Goal: Find specific page/section: Find specific page/section

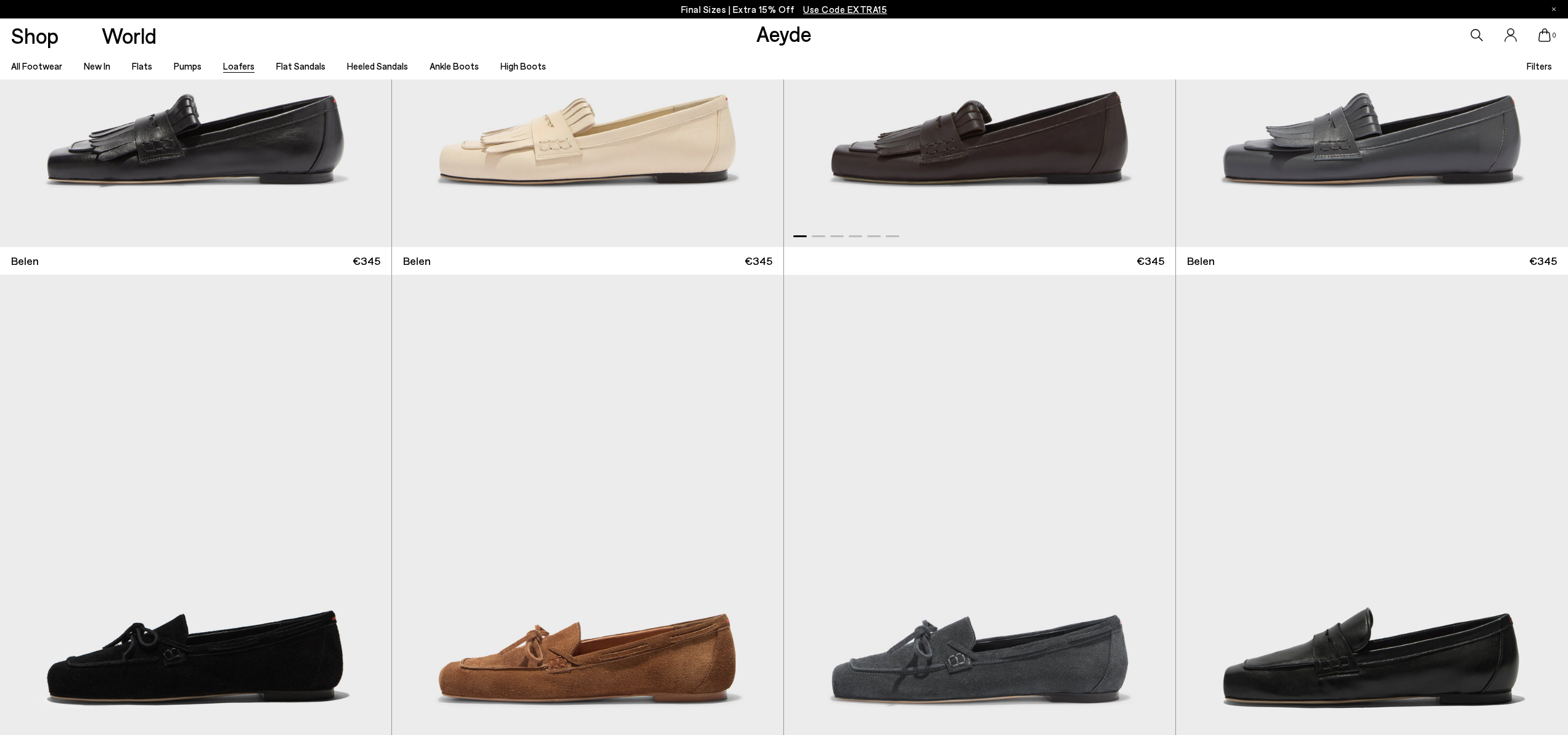
scroll to position [369, 0]
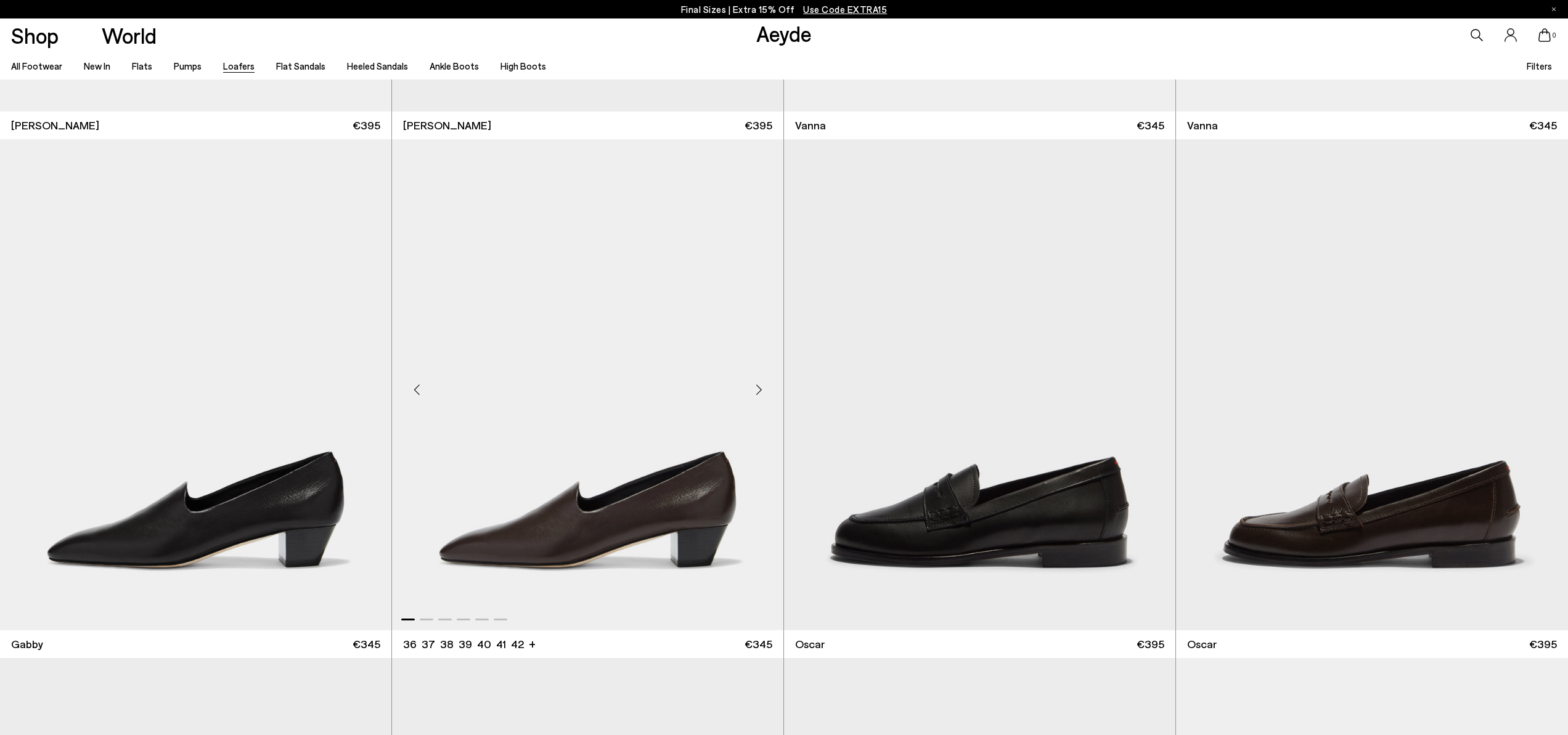
scroll to position [2534, 0]
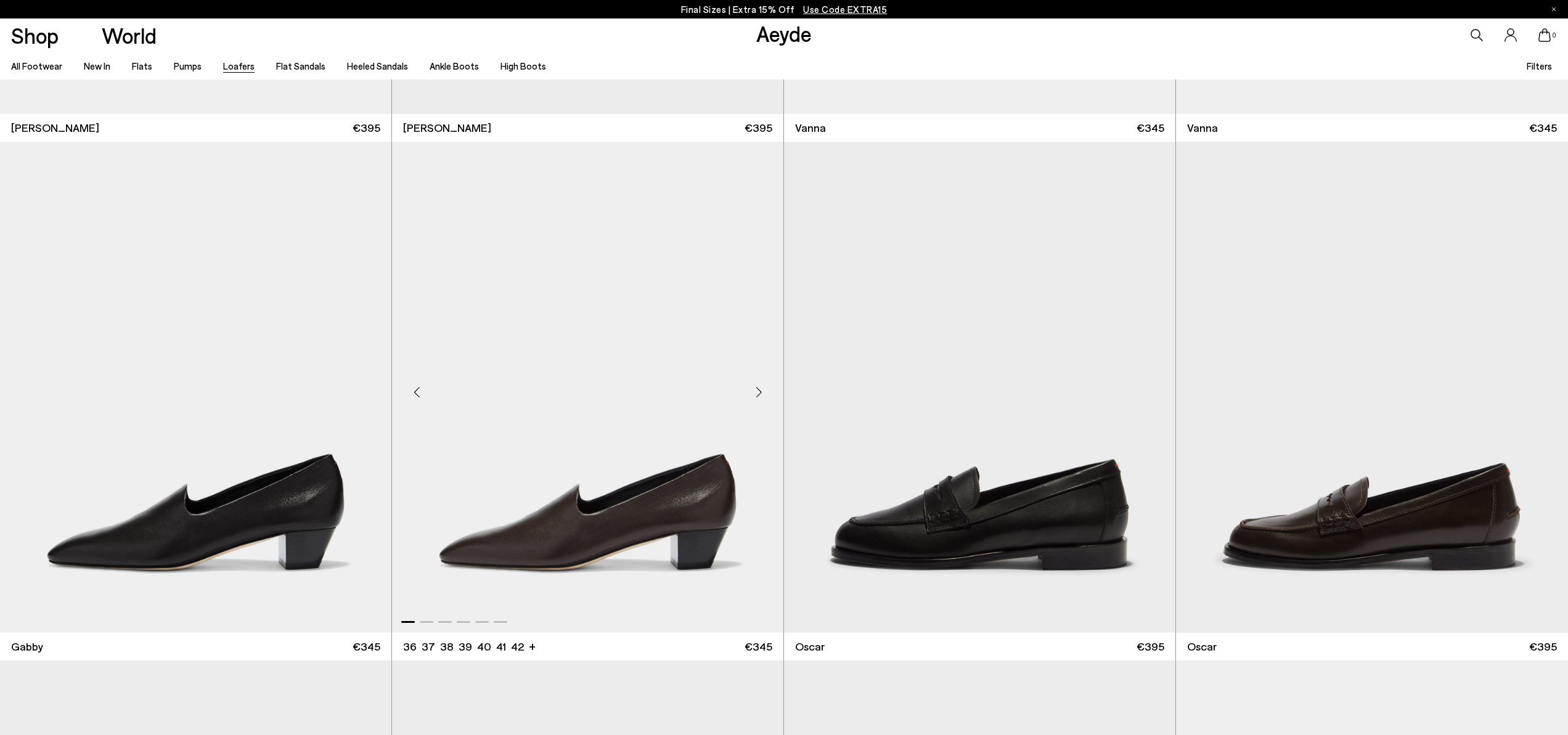
click at [548, 522] on img "1 / 6" at bounding box center [588, 387] width 391 height 491
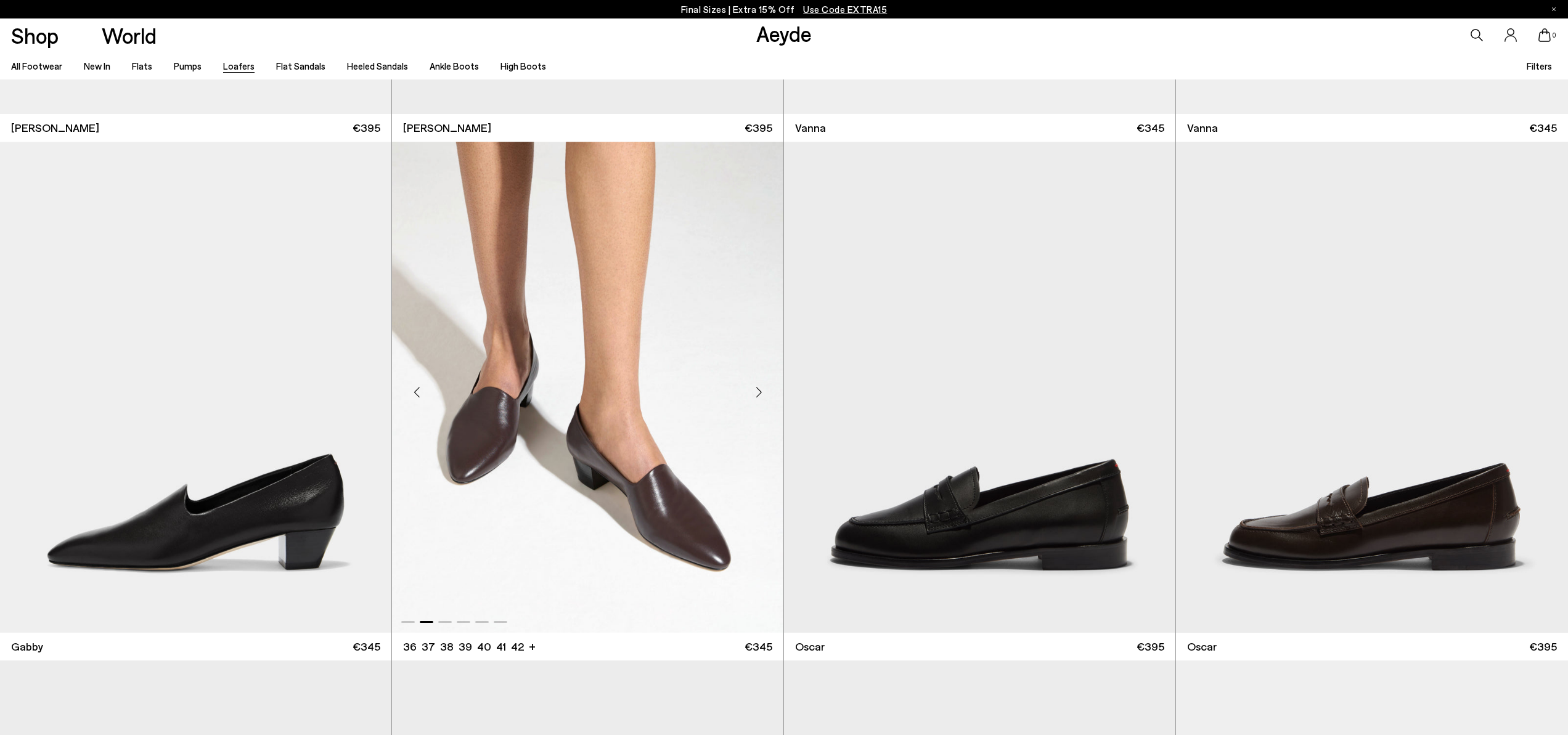
click at [756, 394] on div "Next slide" at bounding box center [759, 391] width 37 height 37
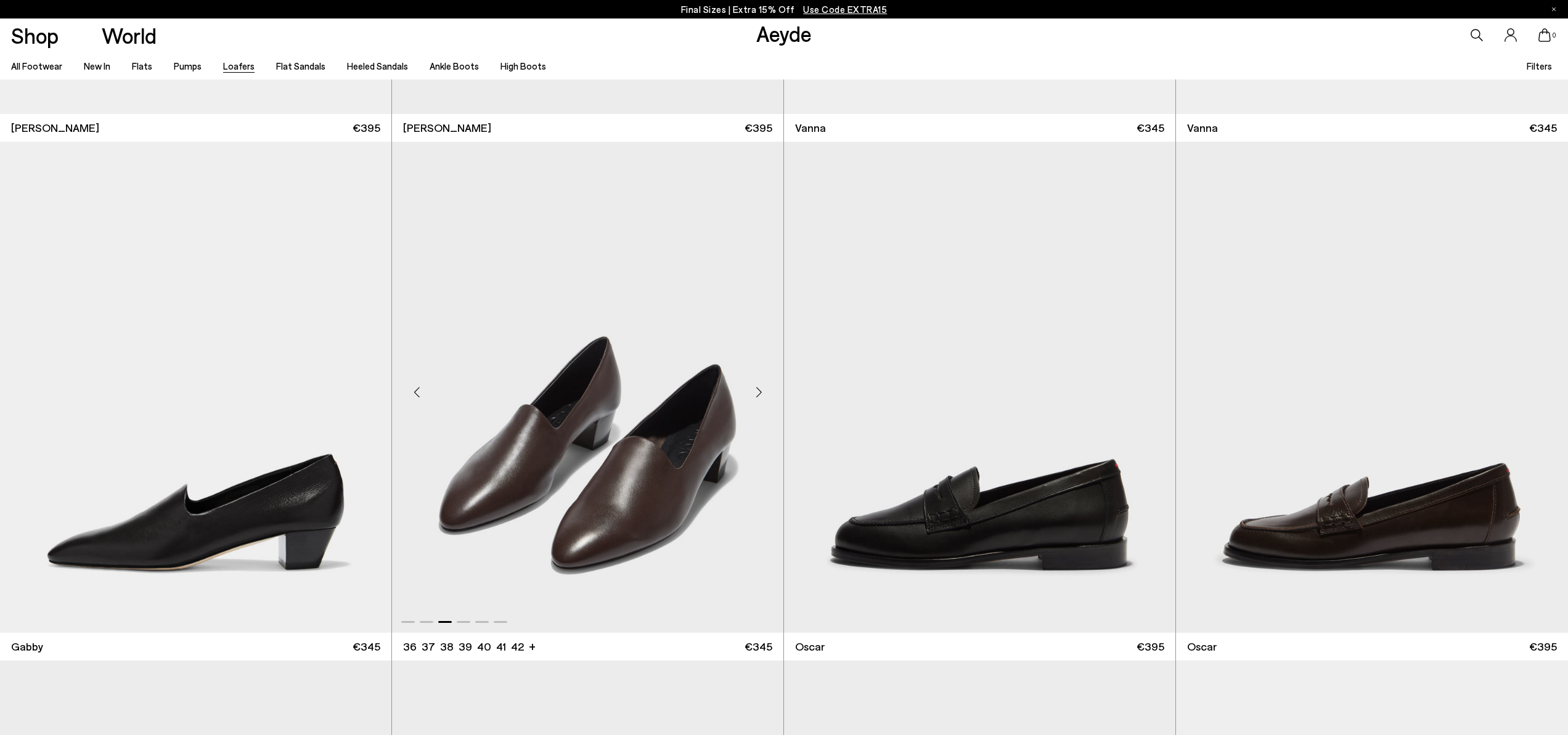
click at [756, 394] on div "Next slide" at bounding box center [759, 391] width 37 height 37
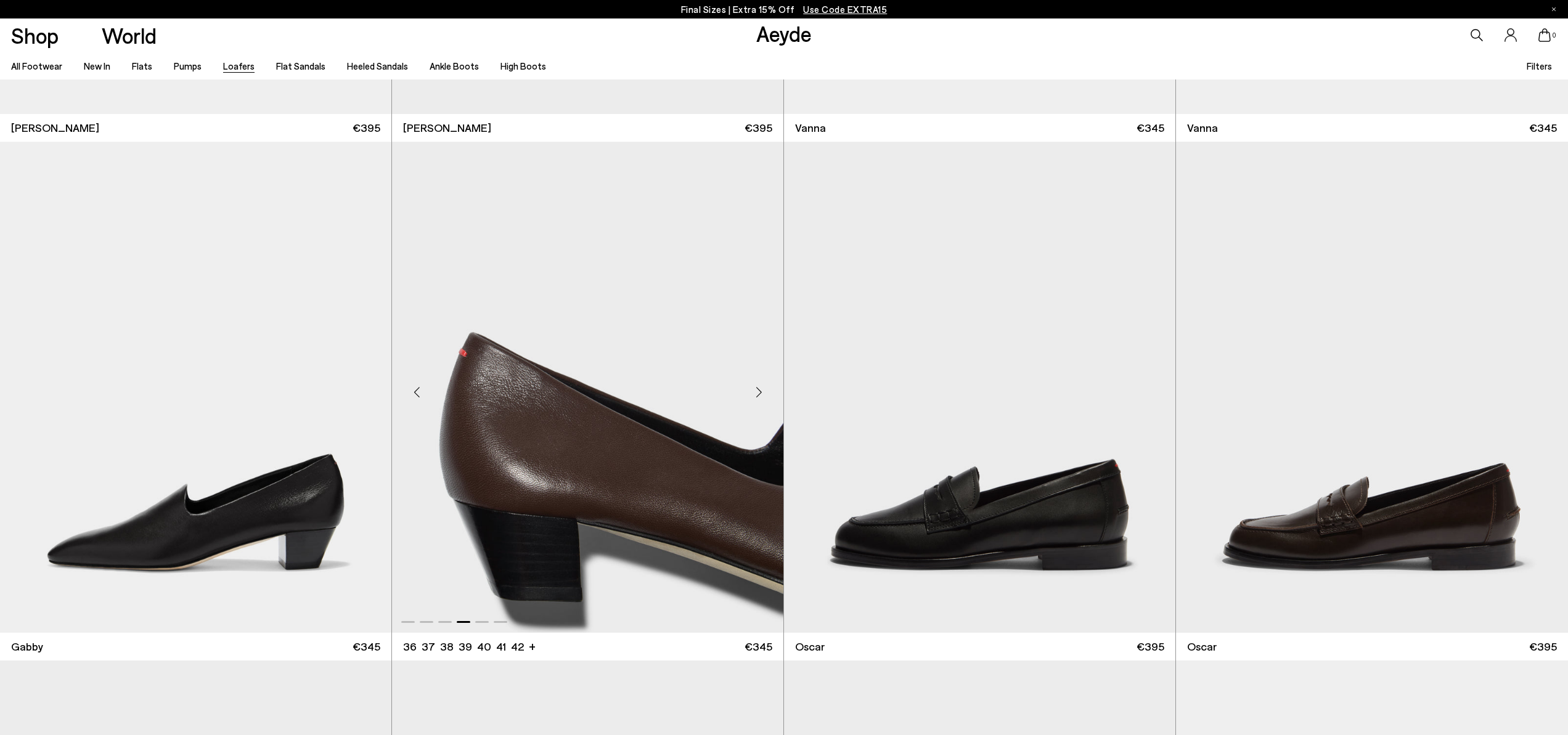
click at [756, 394] on div "Next slide" at bounding box center [759, 391] width 37 height 37
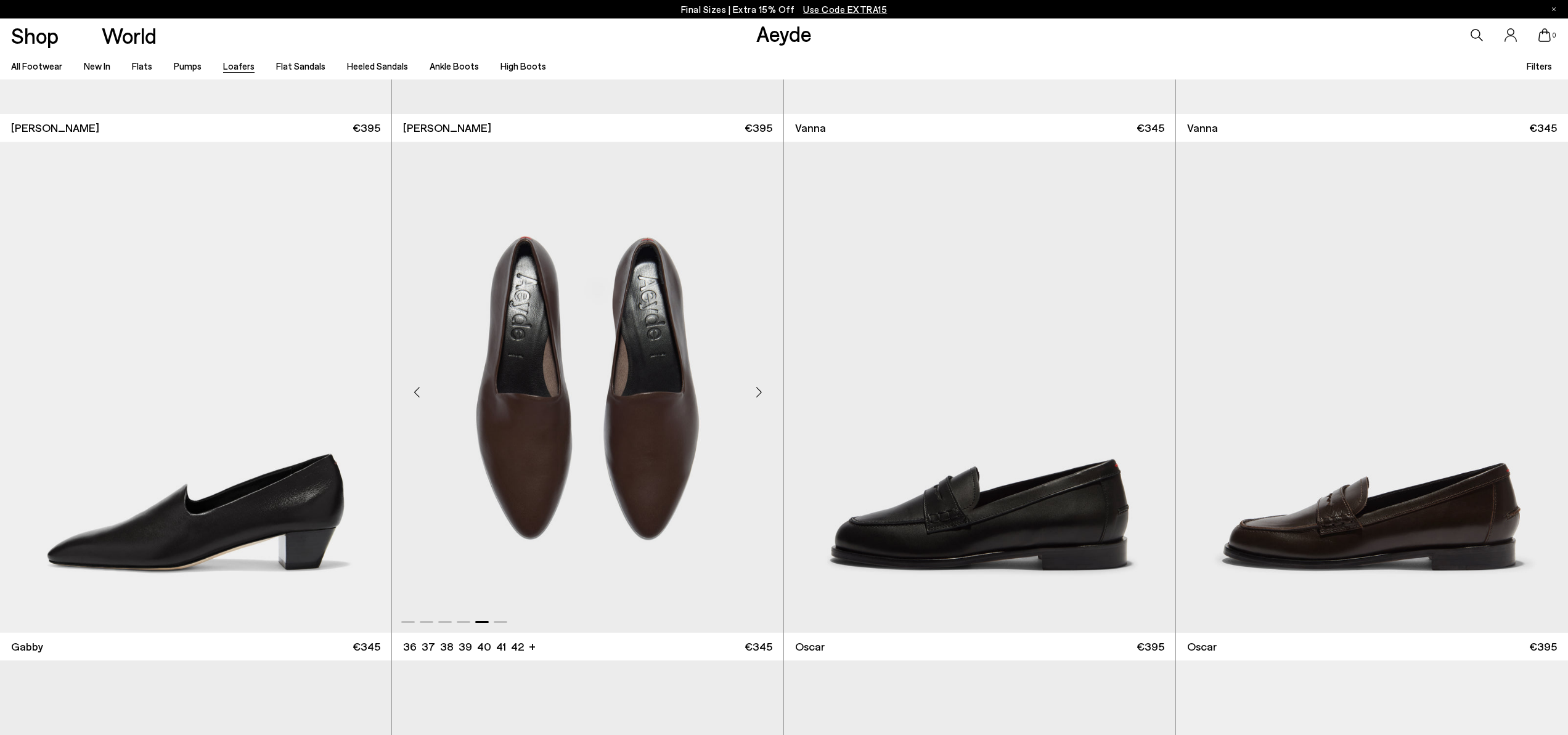
click at [756, 394] on div "Next slide" at bounding box center [759, 391] width 37 height 37
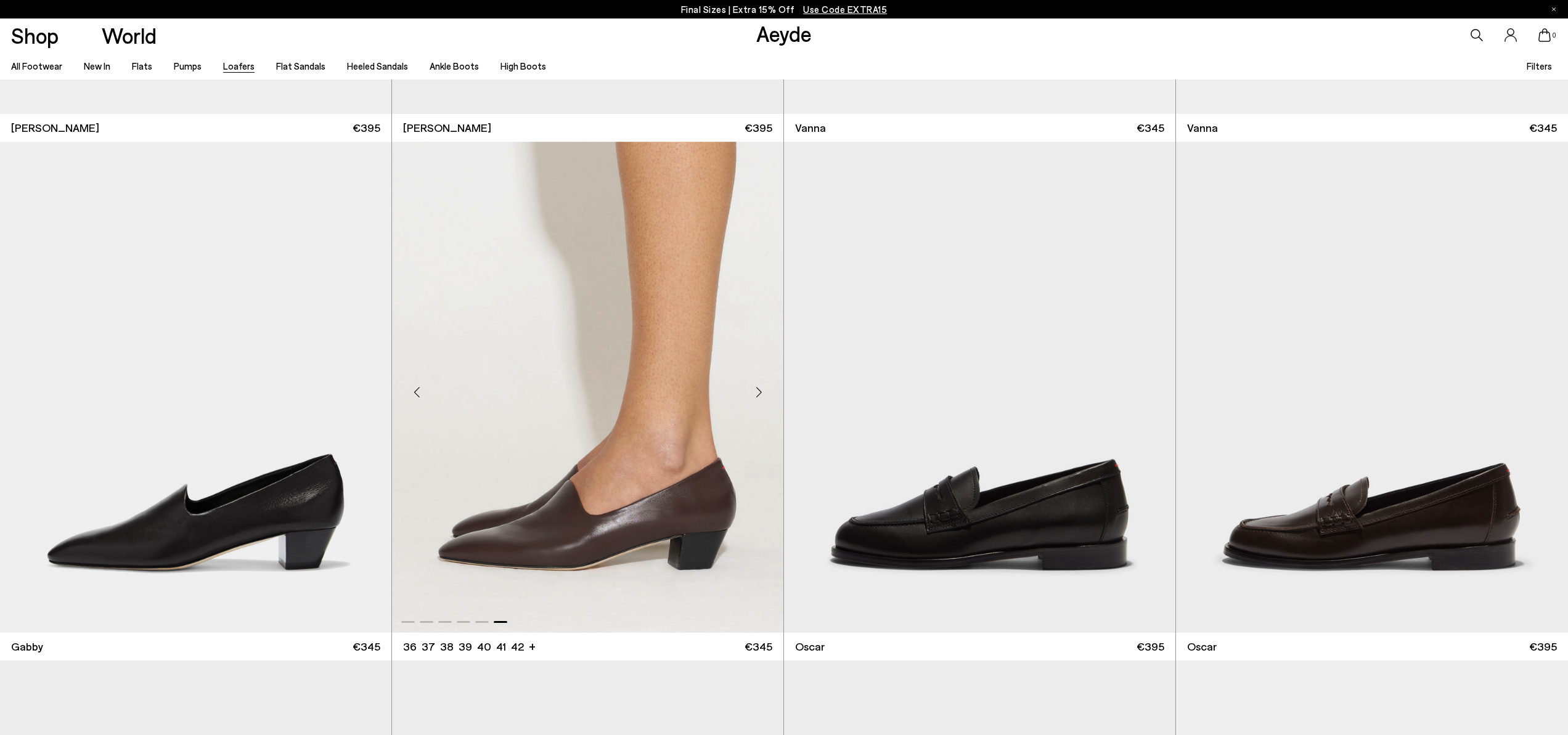
click at [756, 394] on div "Next slide" at bounding box center [759, 391] width 37 height 37
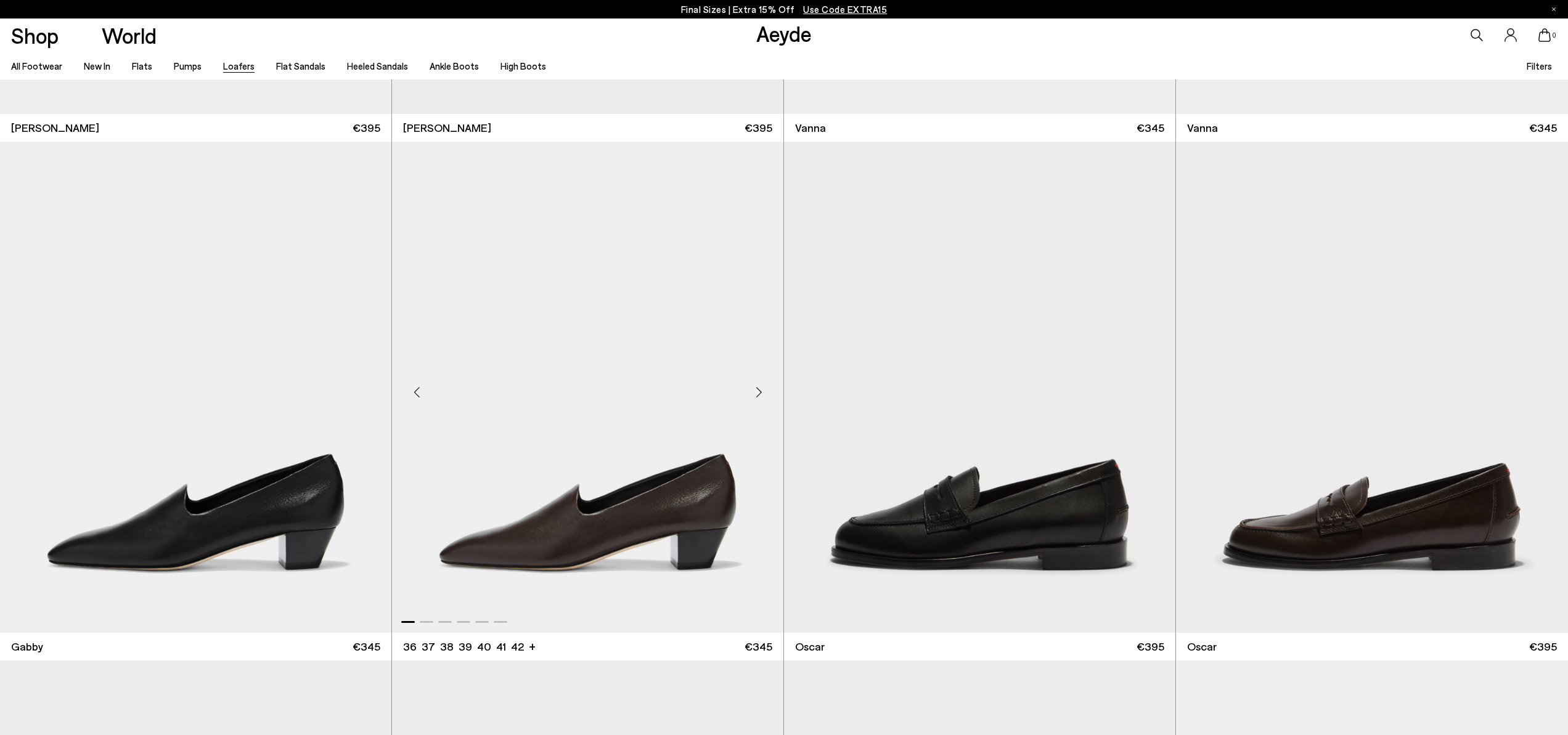
click at [756, 394] on div "Next slide" at bounding box center [759, 391] width 37 height 37
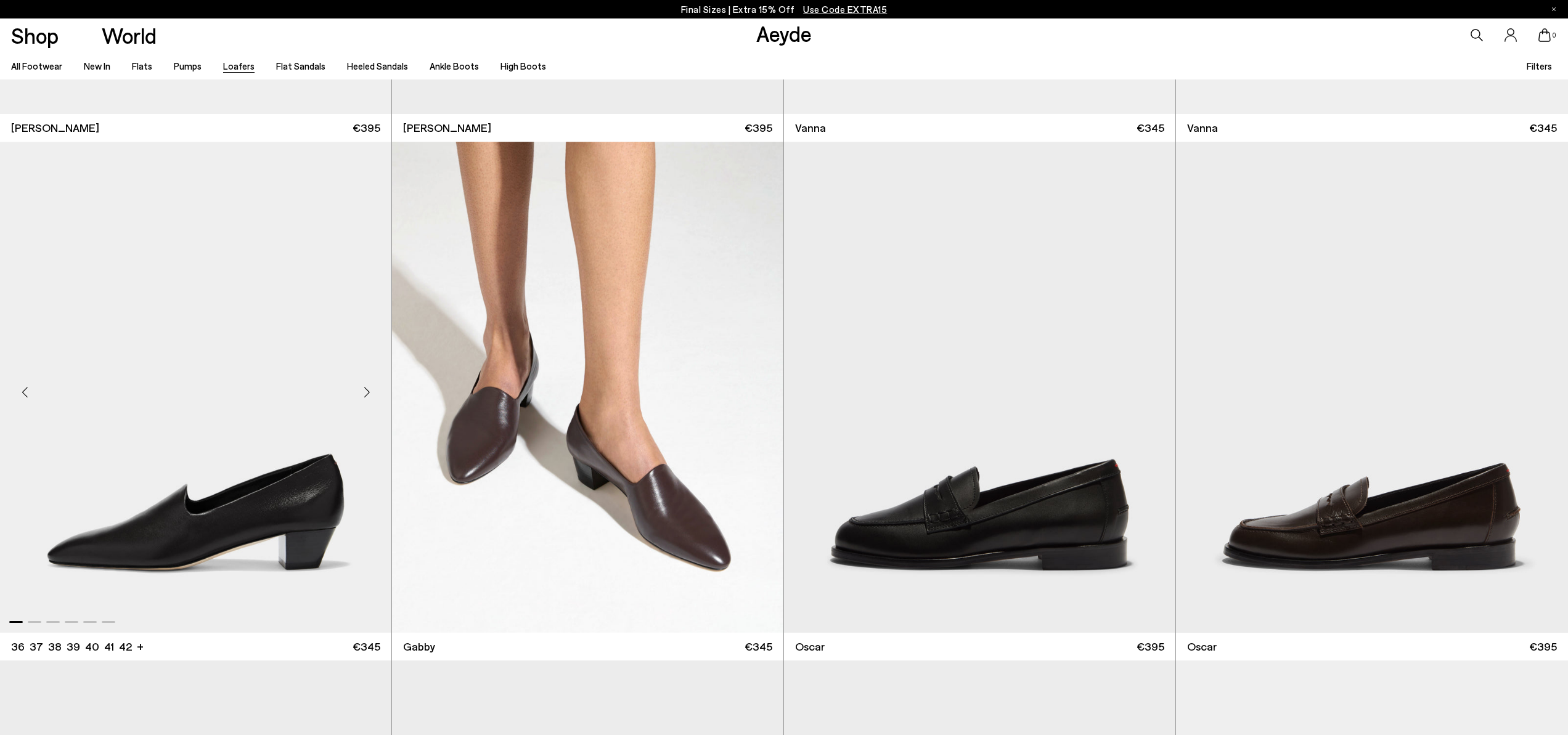
click at [361, 390] on div "Next slide" at bounding box center [366, 391] width 37 height 37
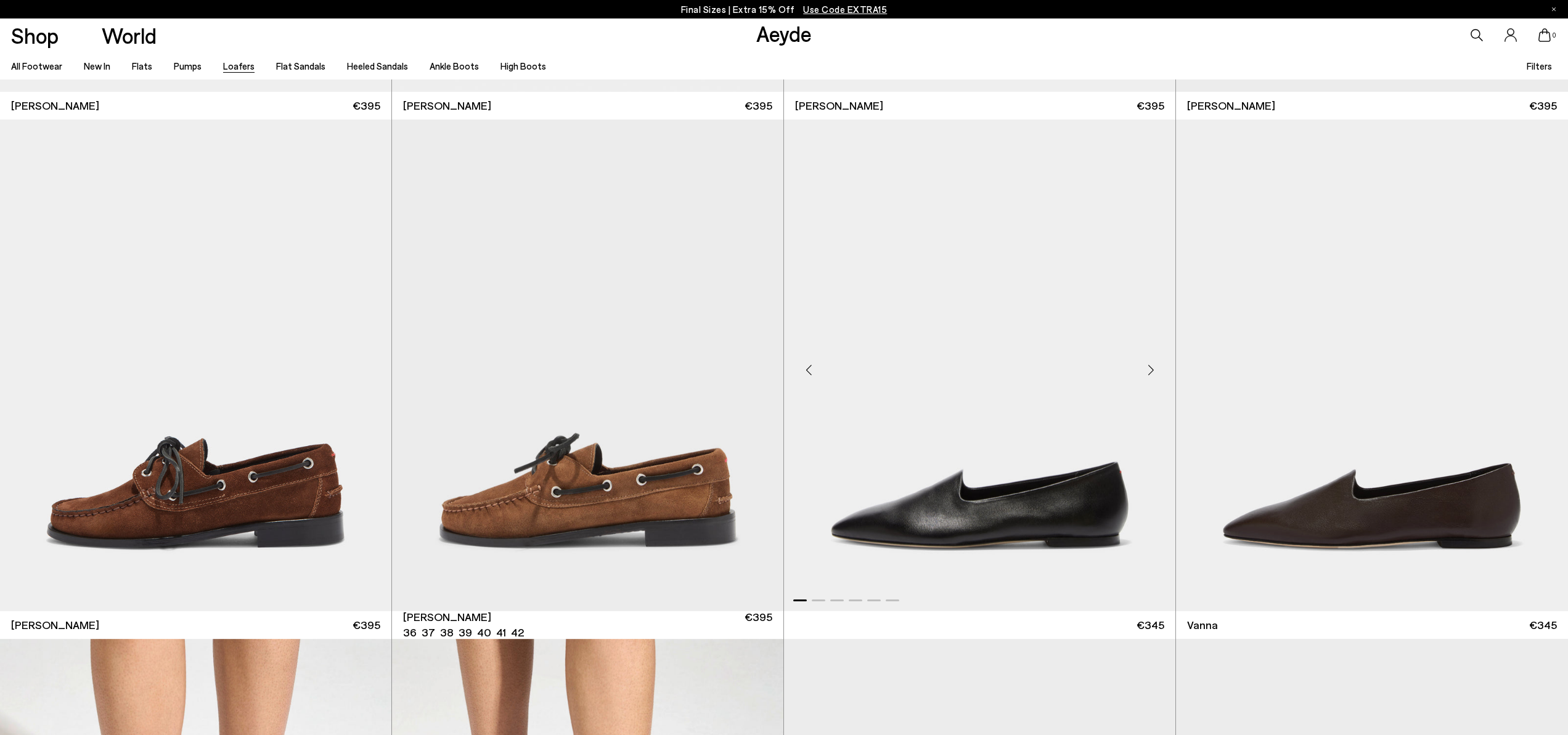
scroll to position [2035, 0]
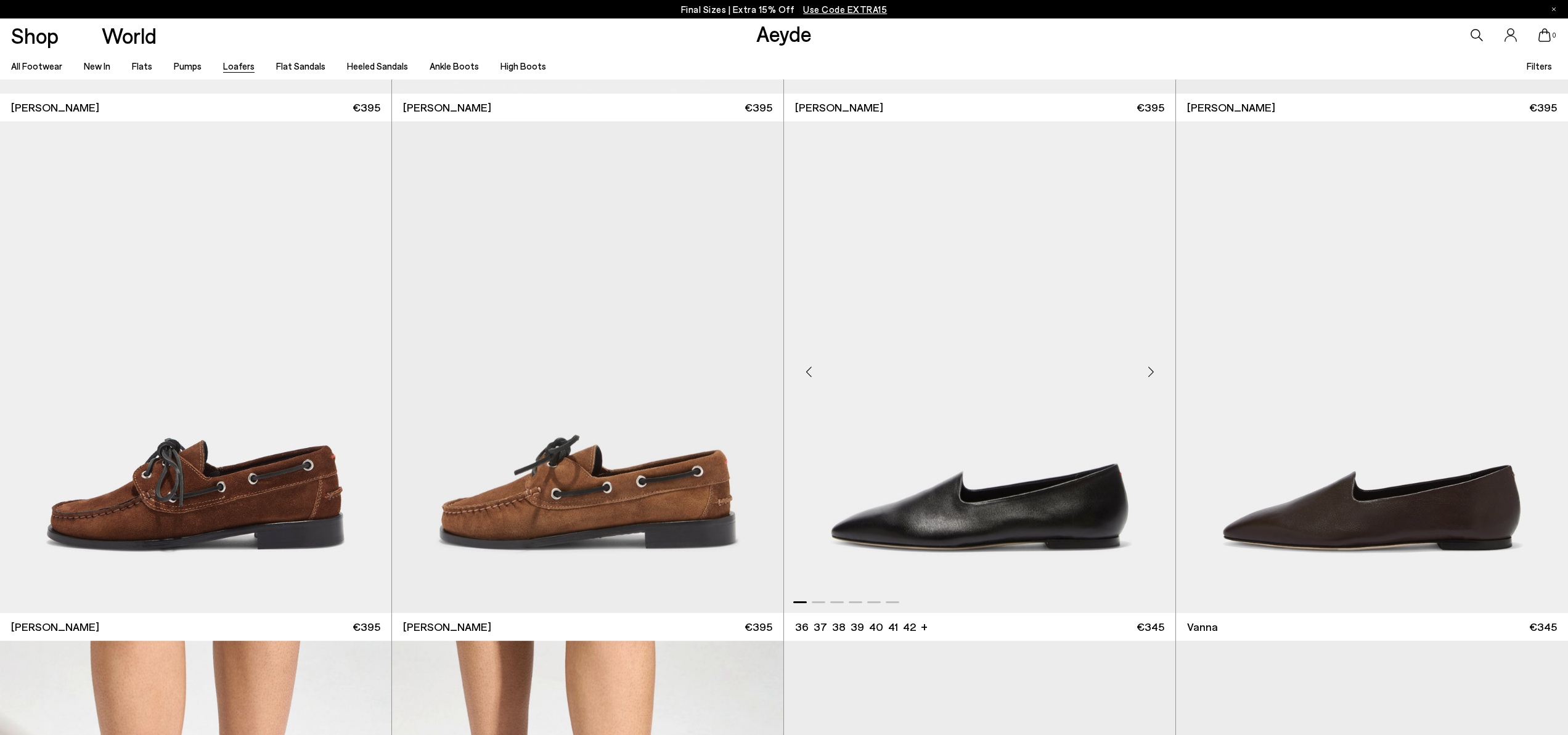
click at [1152, 373] on div "Next slide" at bounding box center [1150, 372] width 37 height 37
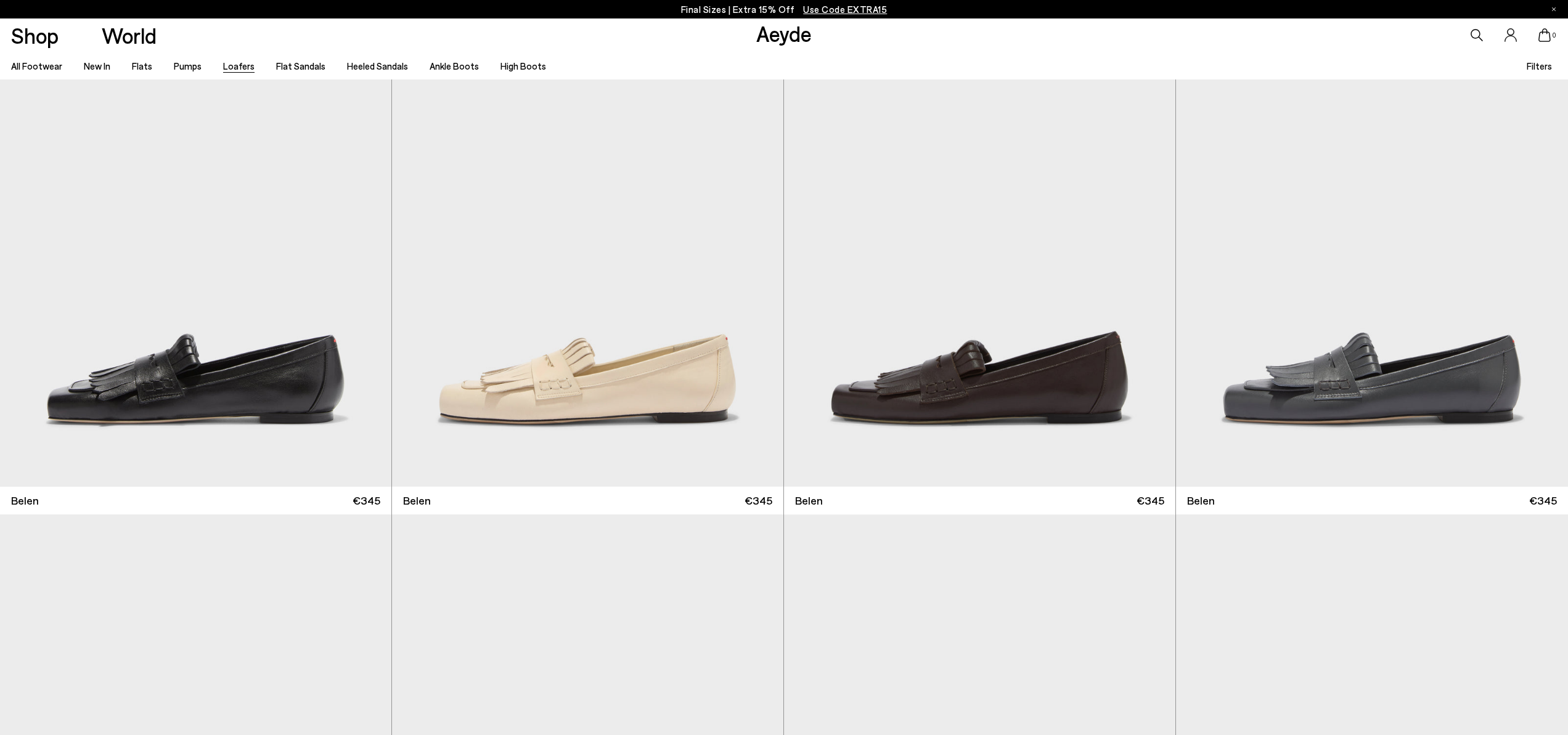
scroll to position [0, 0]
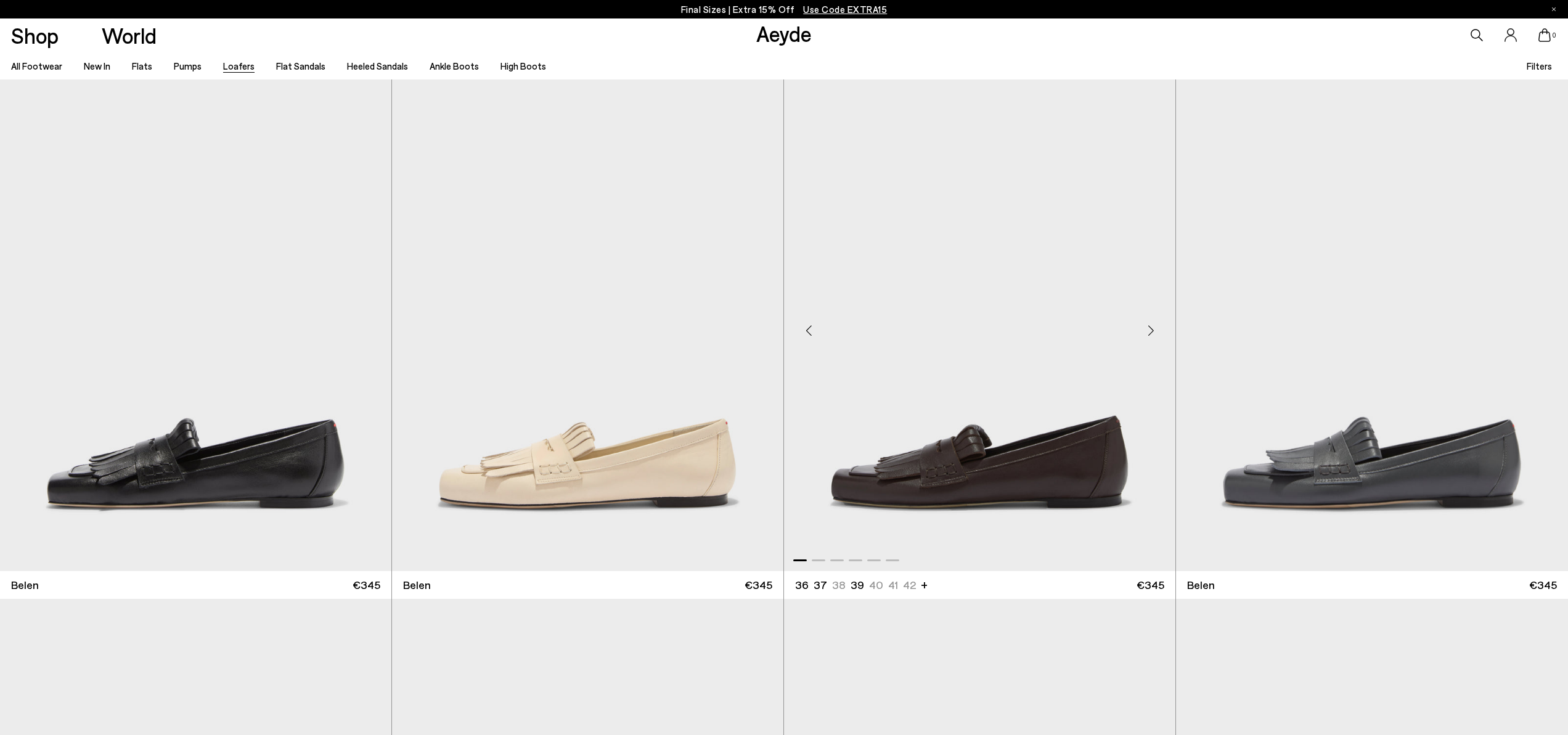
click at [1150, 330] on div "Next slide" at bounding box center [1150, 330] width 37 height 37
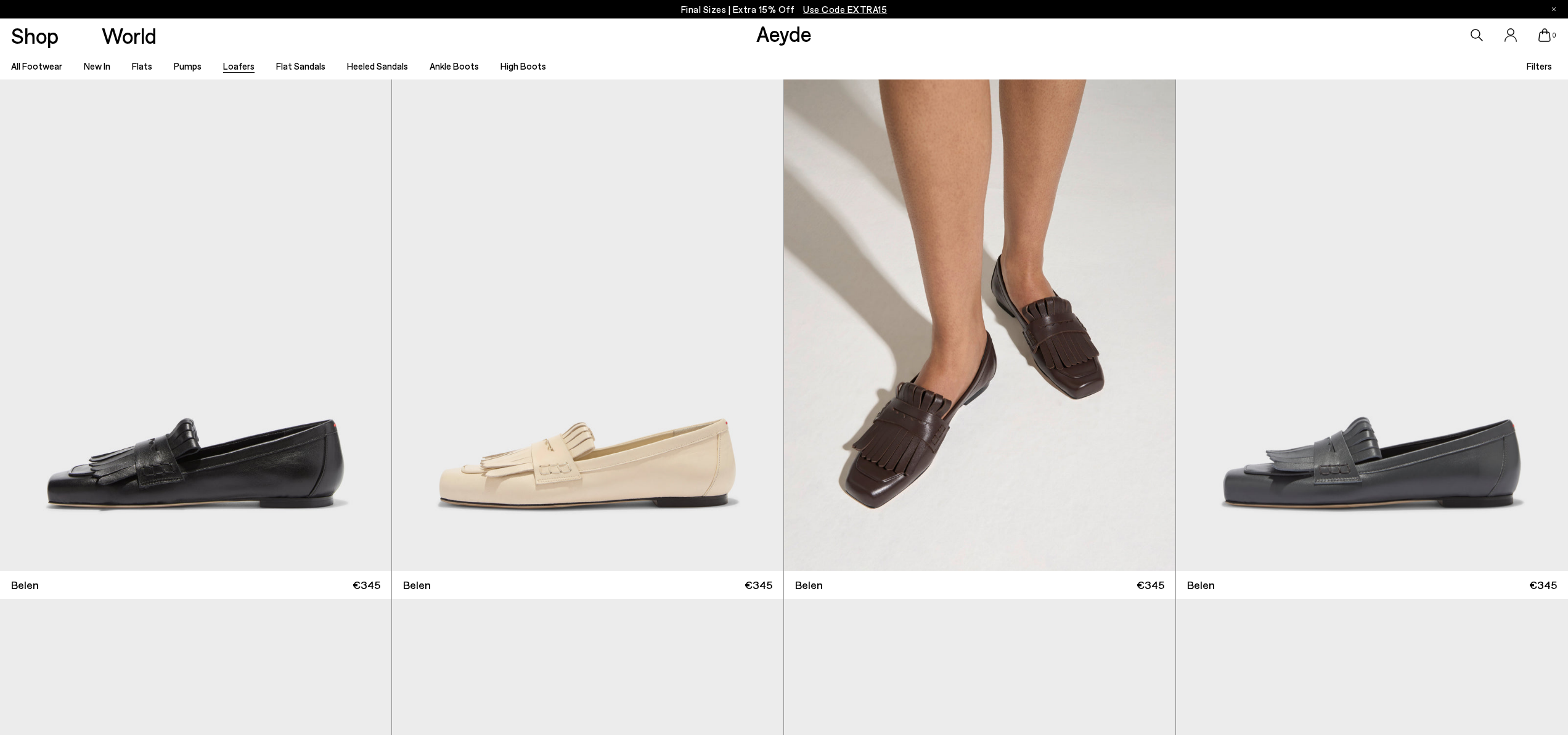
click at [836, 9] on span "Use Code EXTRA15" at bounding box center [845, 9] width 84 height 11
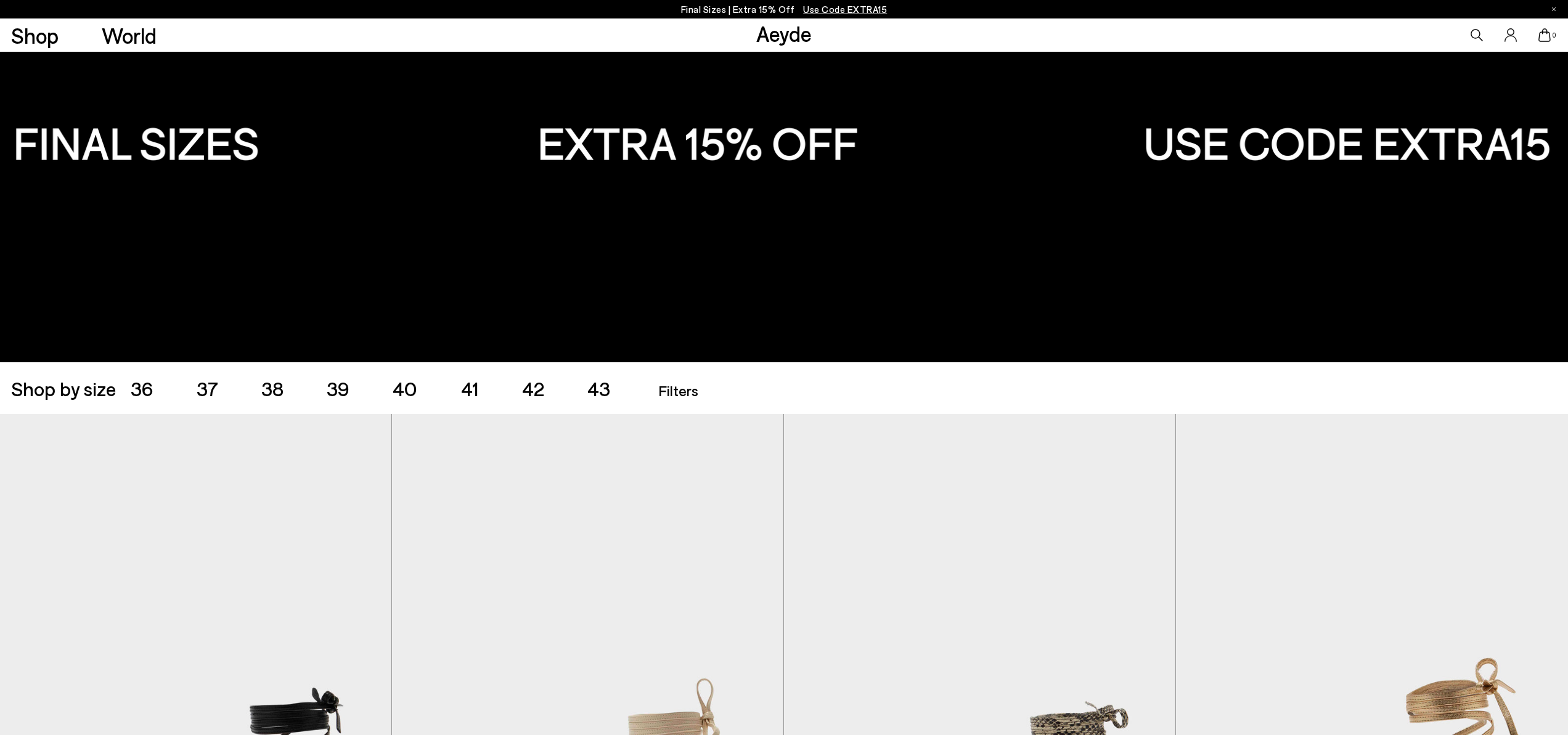
click at [469, 391] on span "41" at bounding box center [469, 388] width 18 height 23
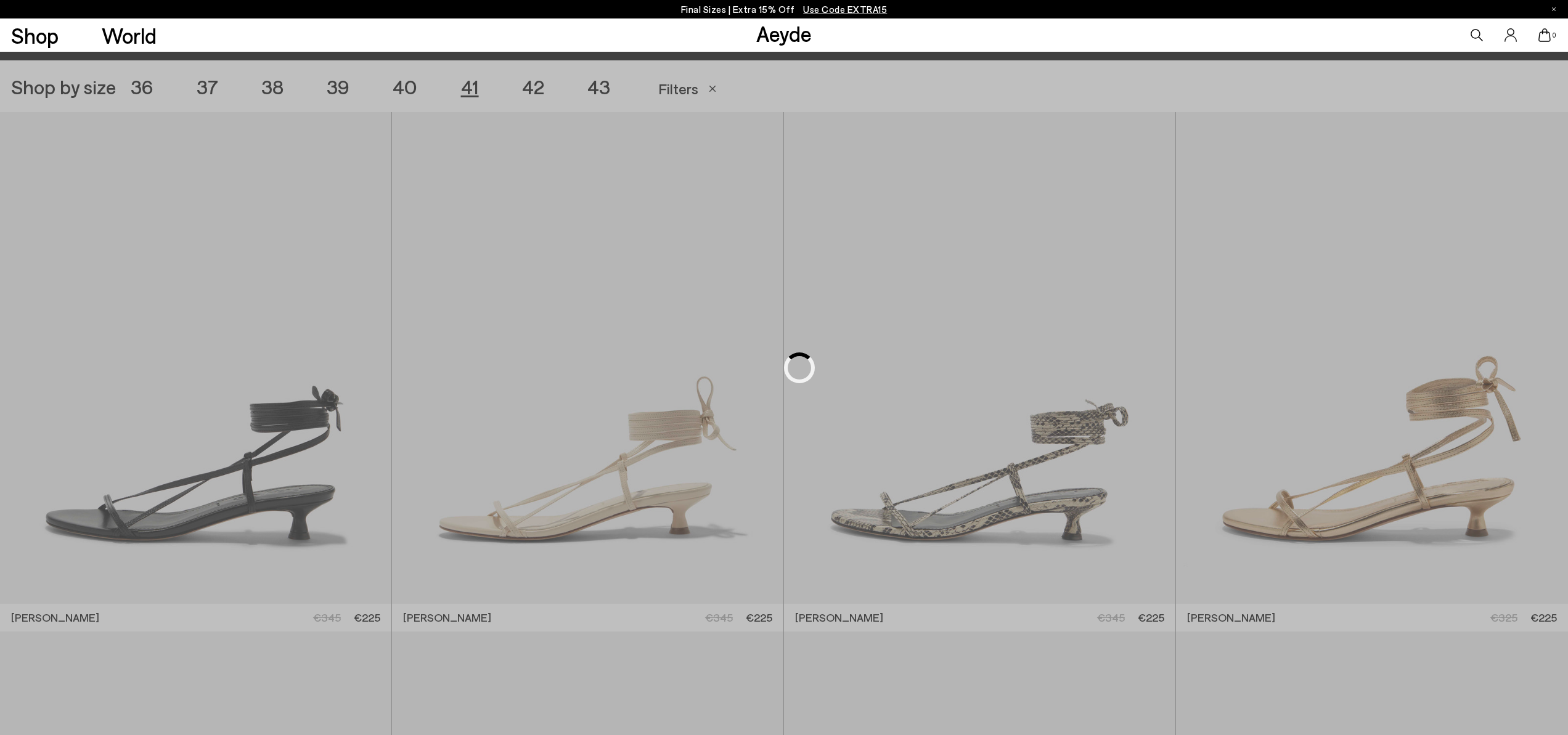
scroll to position [437, 0]
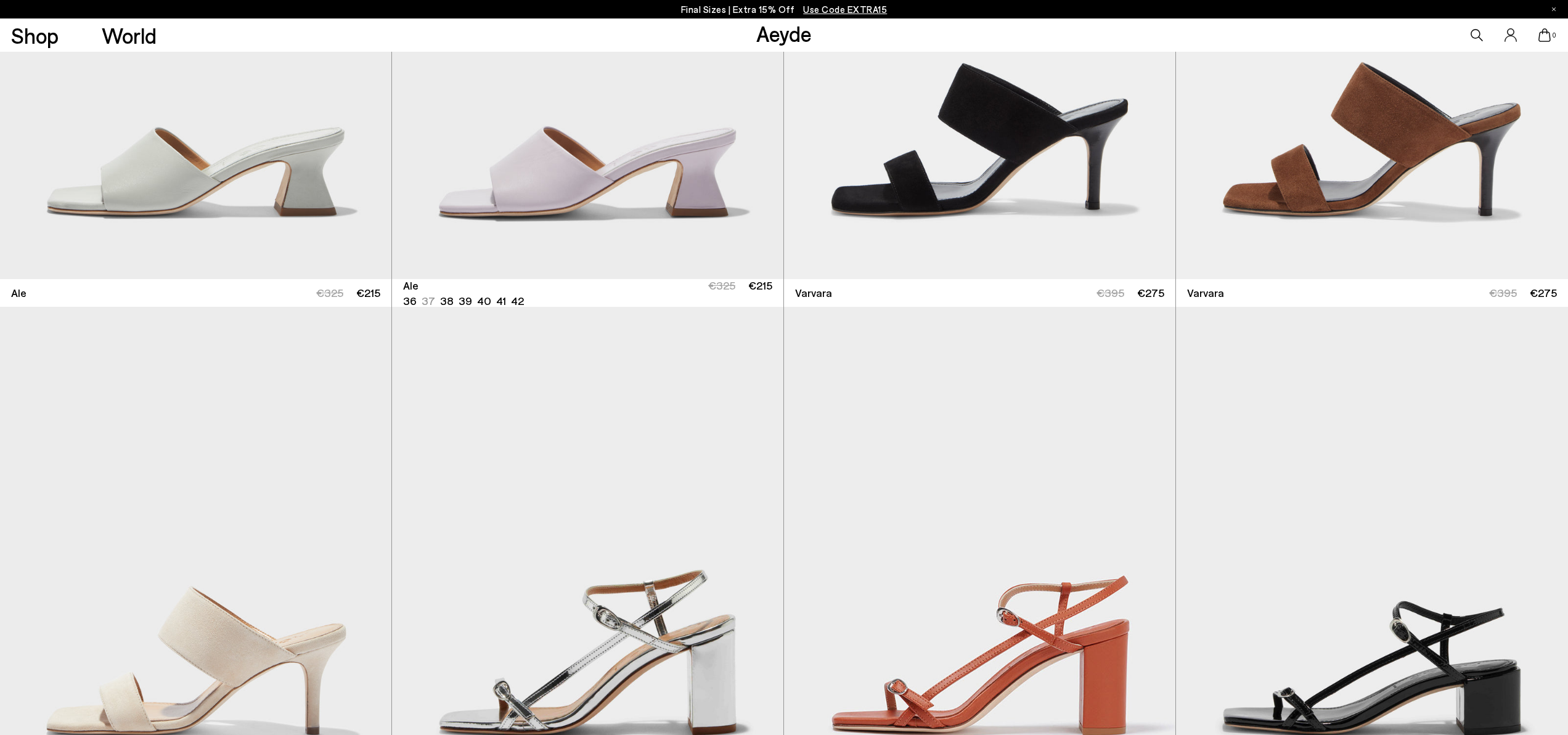
scroll to position [3352, 0]
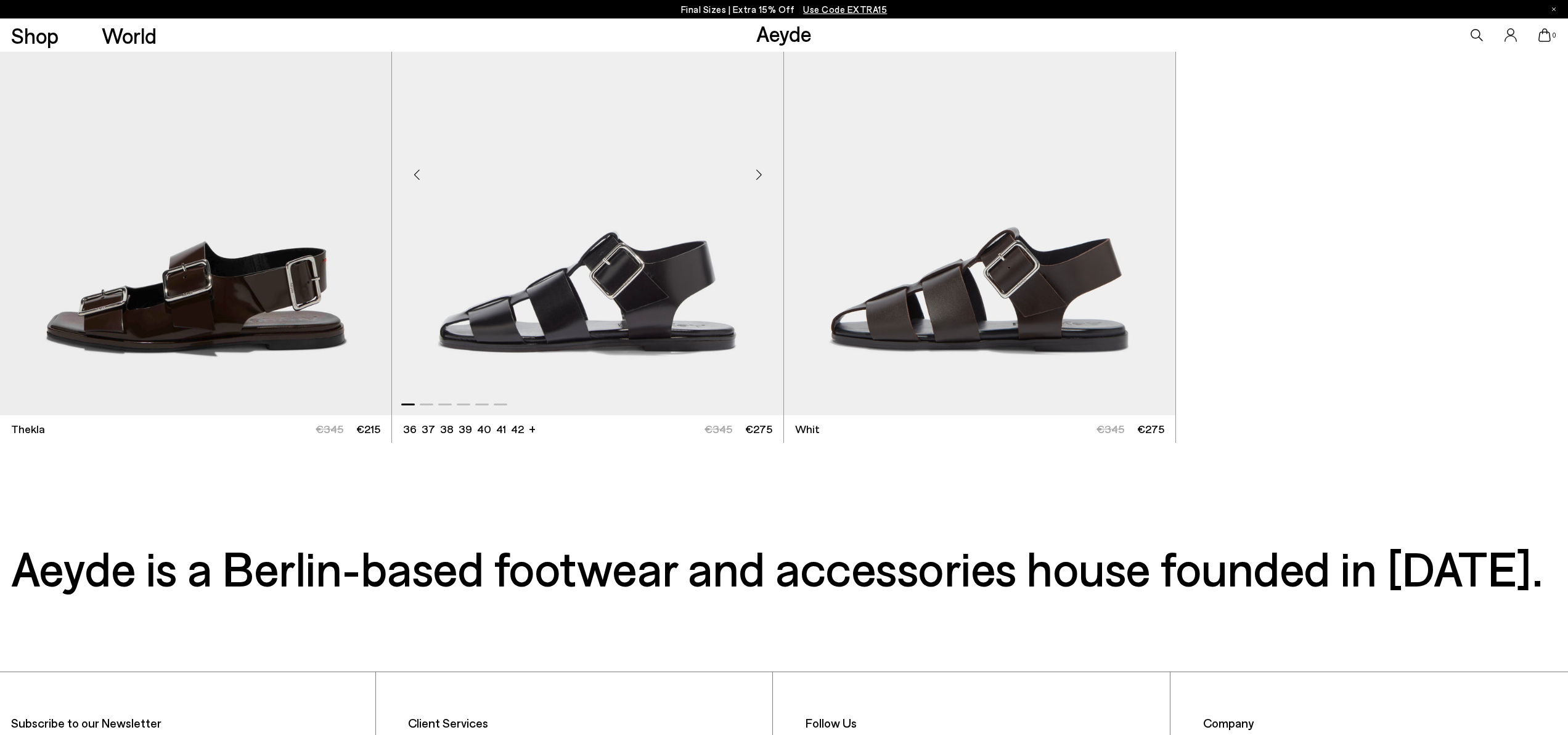
scroll to position [7371, 0]
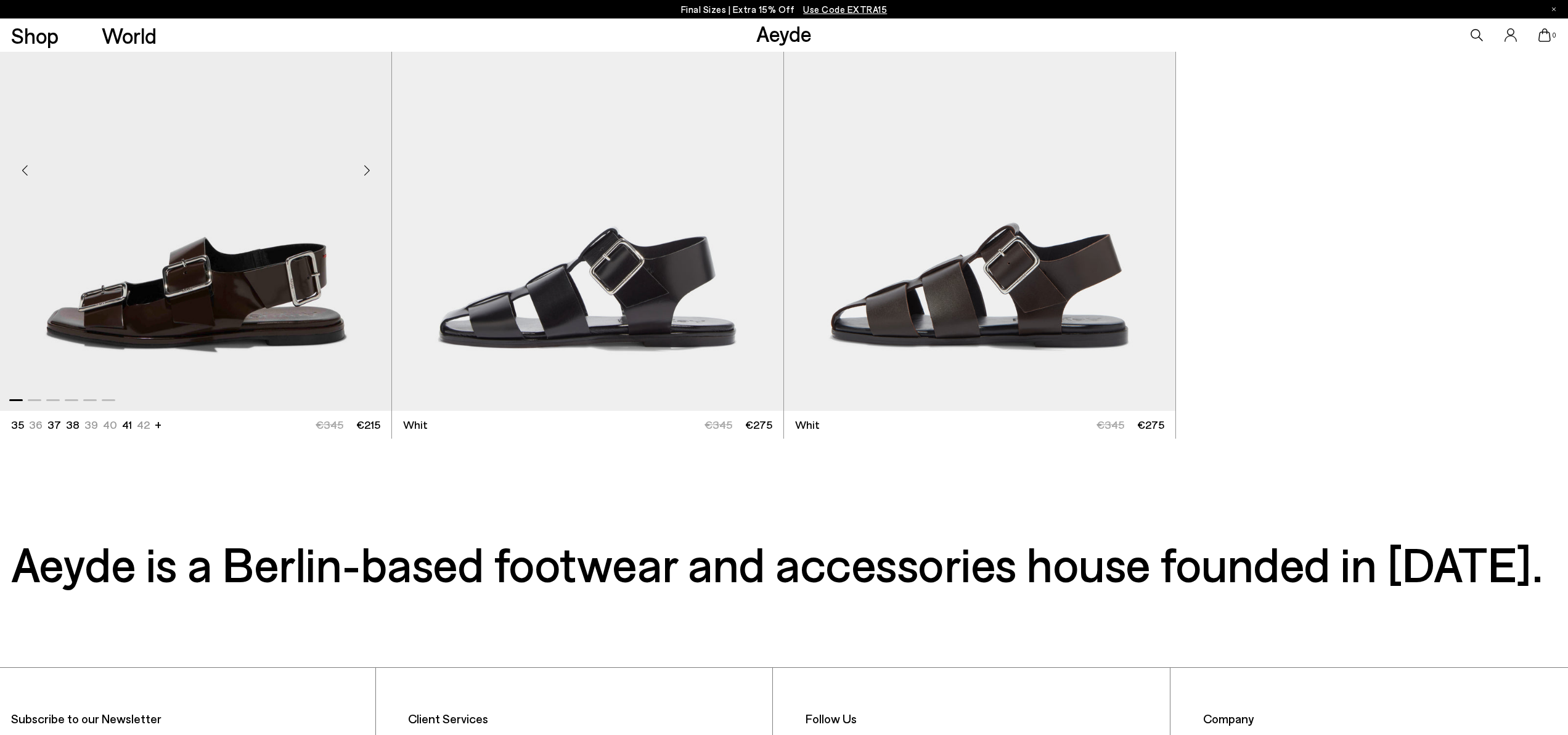
click at [364, 167] on div "Next slide" at bounding box center [366, 169] width 37 height 37
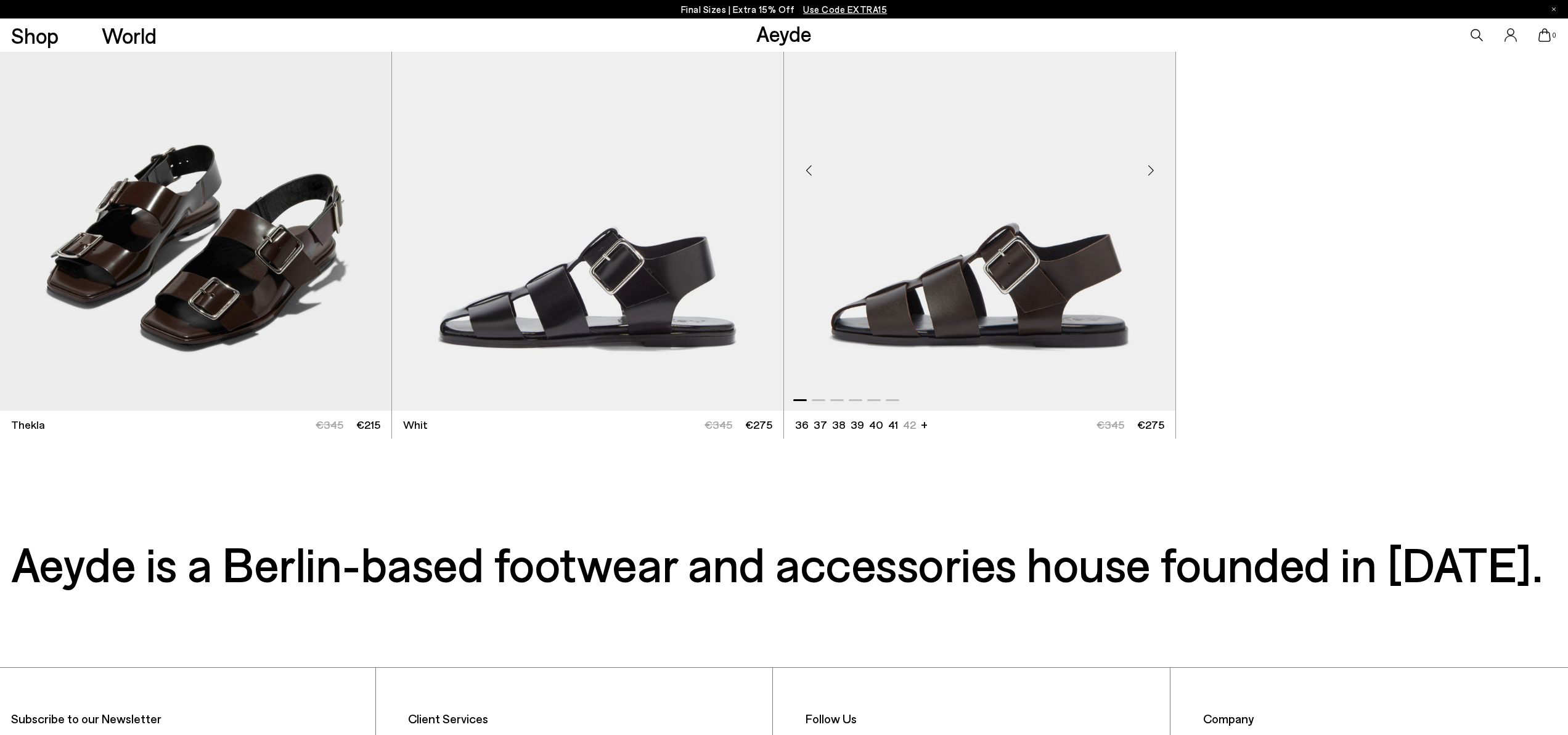
click at [1152, 175] on div "Next slide" at bounding box center [1150, 169] width 37 height 37
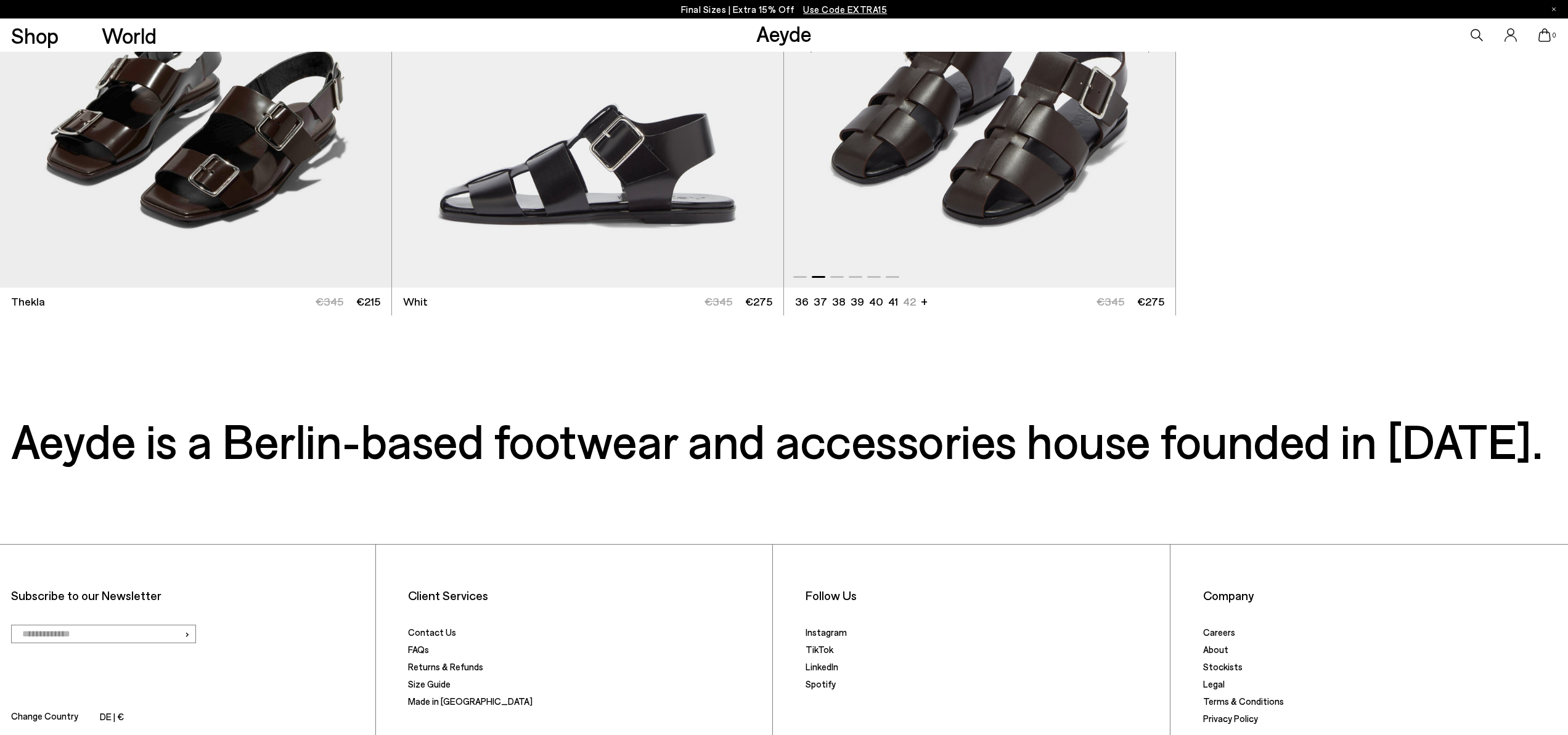
scroll to position [7631, 0]
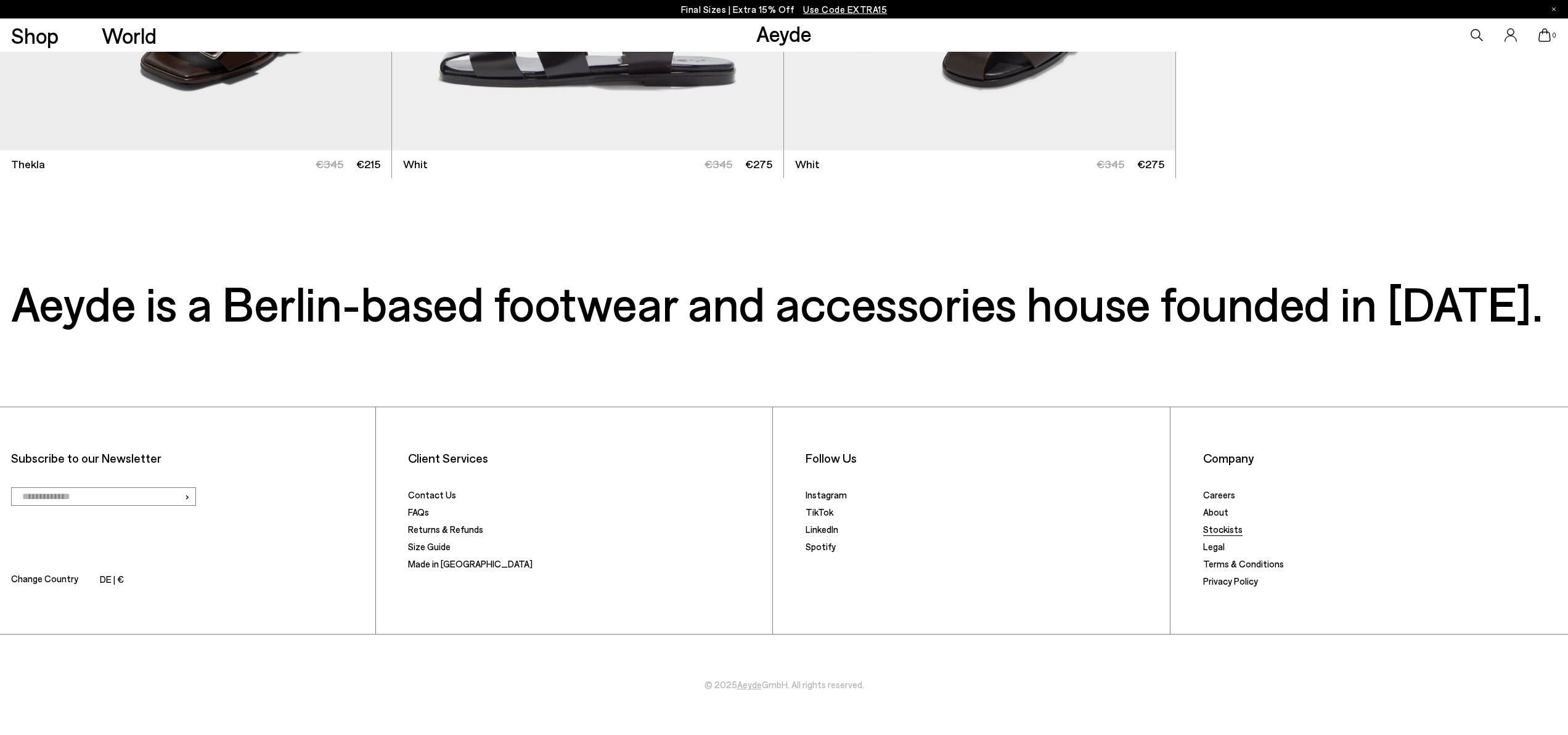
click at [1219, 528] on link "Stockists" at bounding box center [1223, 529] width 40 height 11
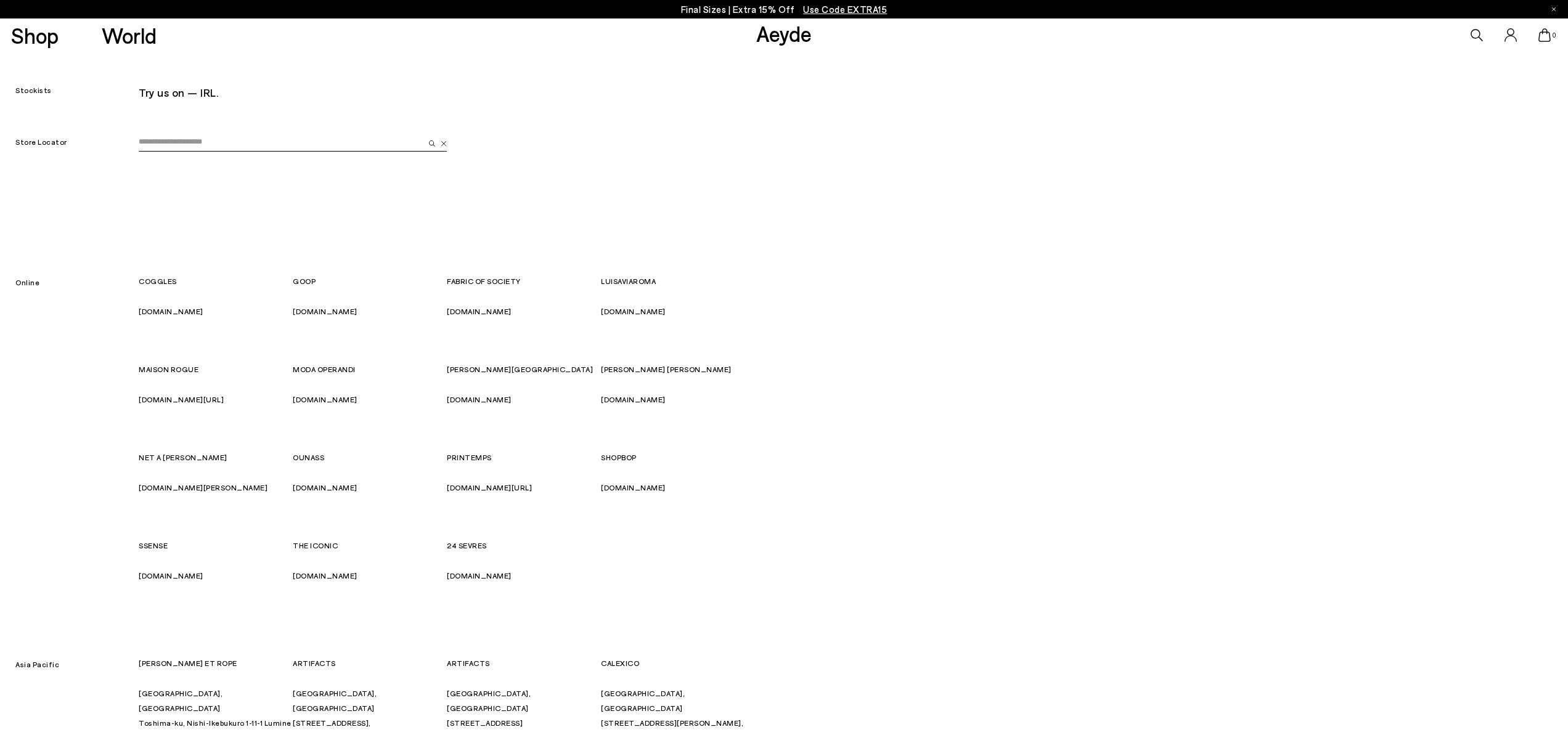
click at [219, 143] on input "email" at bounding box center [281, 143] width 285 height 19
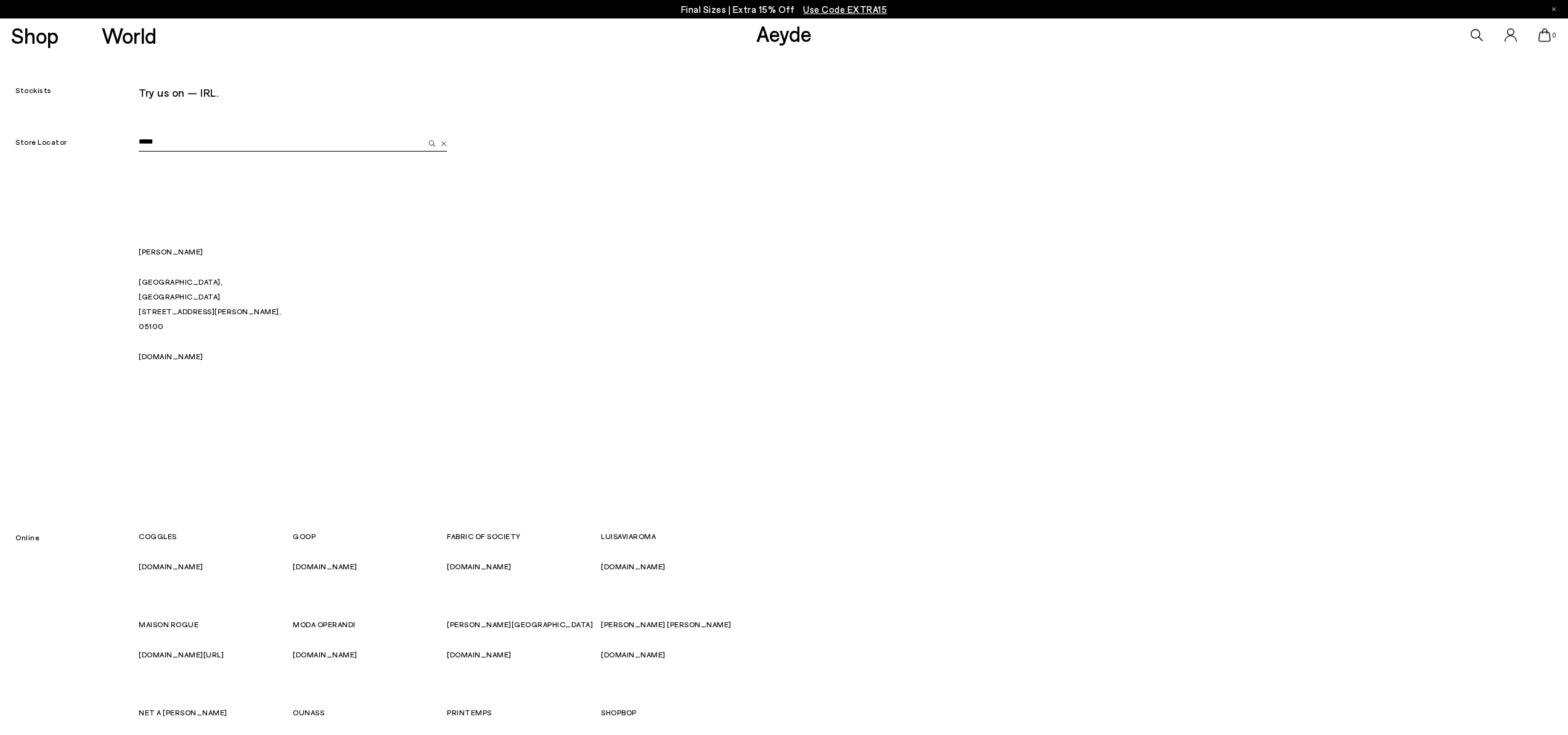
type input "*****"
click at [432, 145] on img "submit" at bounding box center [432, 143] width 6 height 6
click at [432, 143] on img "submit" at bounding box center [432, 143] width 6 height 6
click at [214, 131] on div "***** ELEONORA BONUCCI Terni, Italy Via Edoardo Barberini 12-14, 05100 eleonora…" at bounding box center [447, 255] width 617 height 303
click at [444, 143] on img at bounding box center [444, 143] width 6 height 5
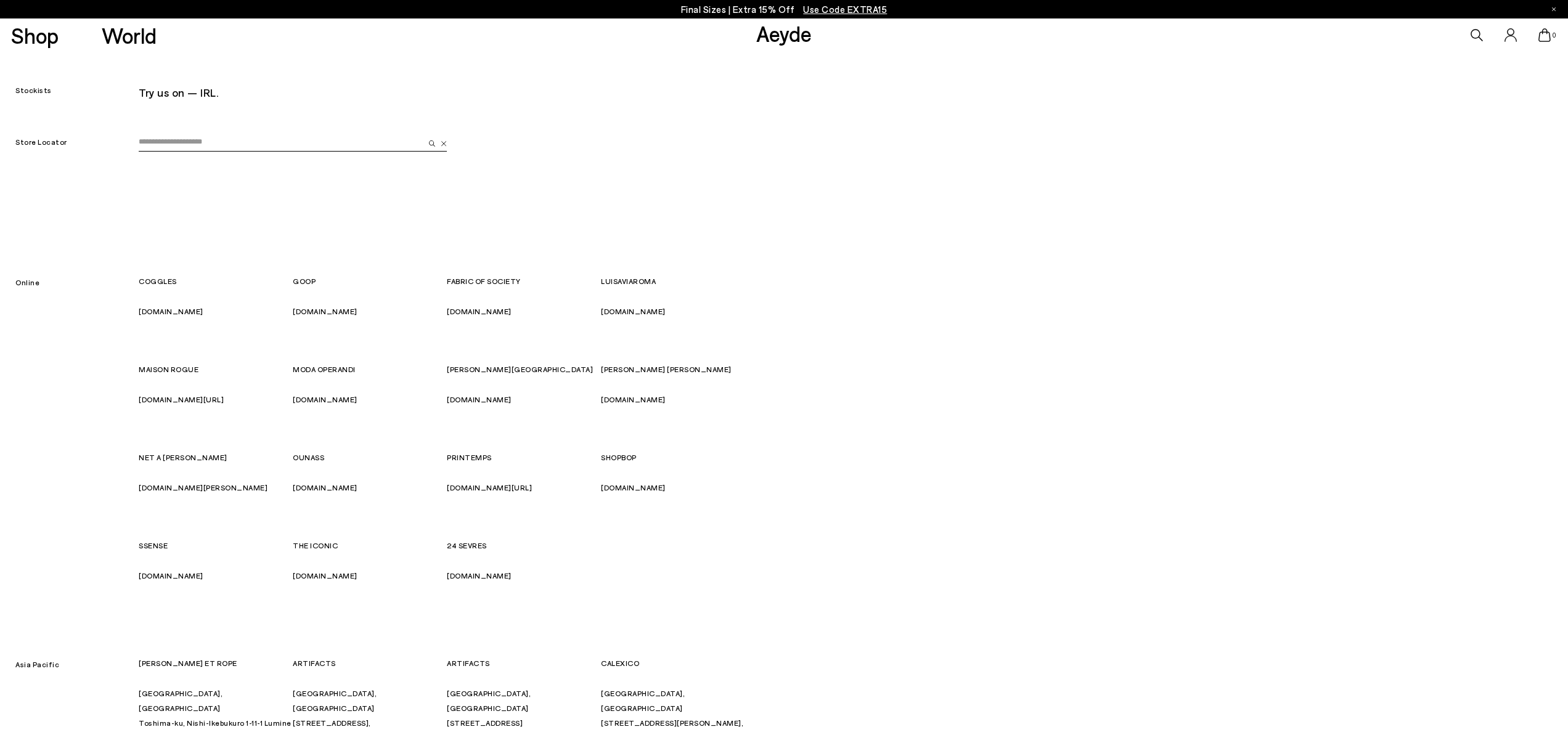
click at [204, 140] on input "email" at bounding box center [281, 143] width 285 height 19
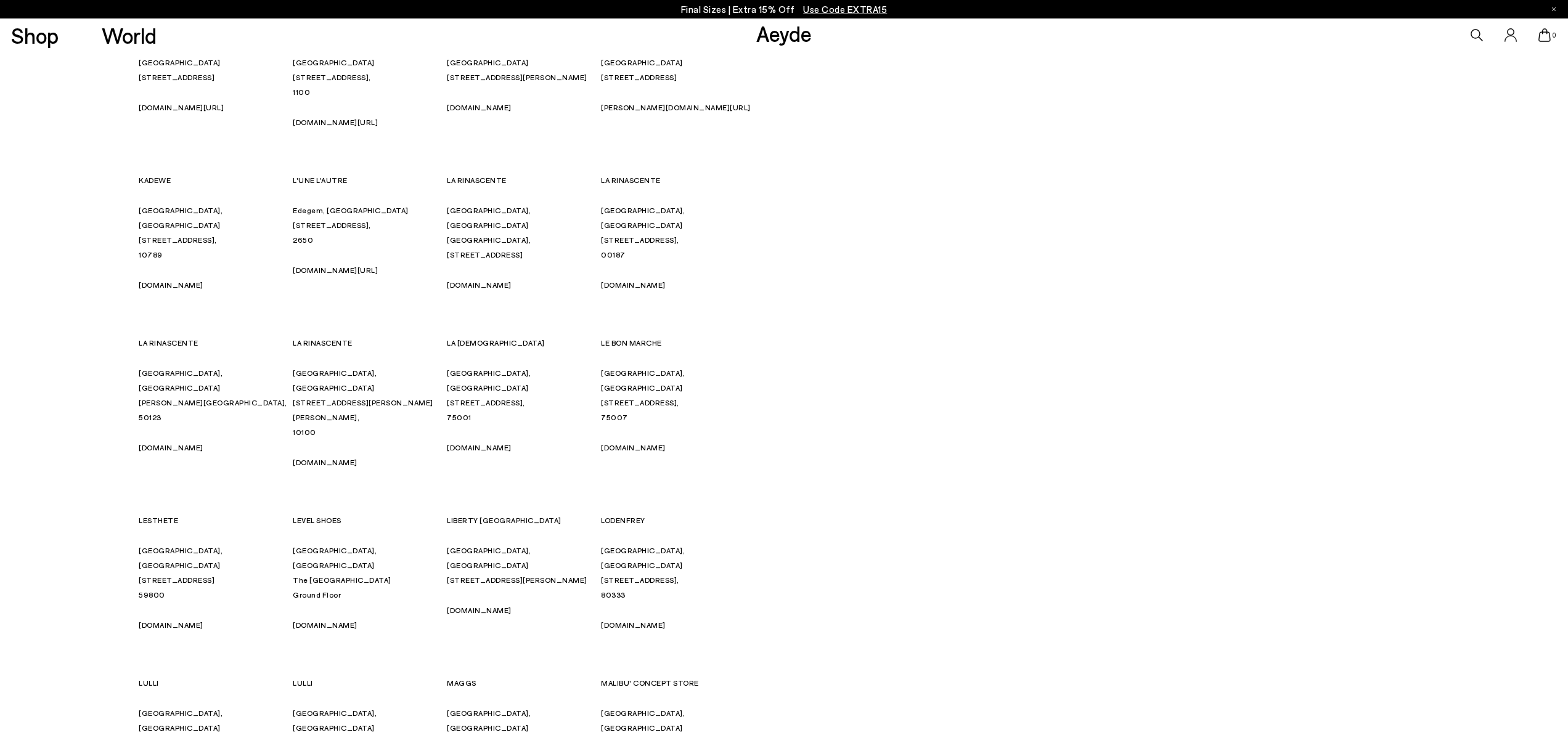
scroll to position [4095, 0]
type input "******"
click at [158, 621] on link "lesthete.com" at bounding box center [171, 625] width 65 height 9
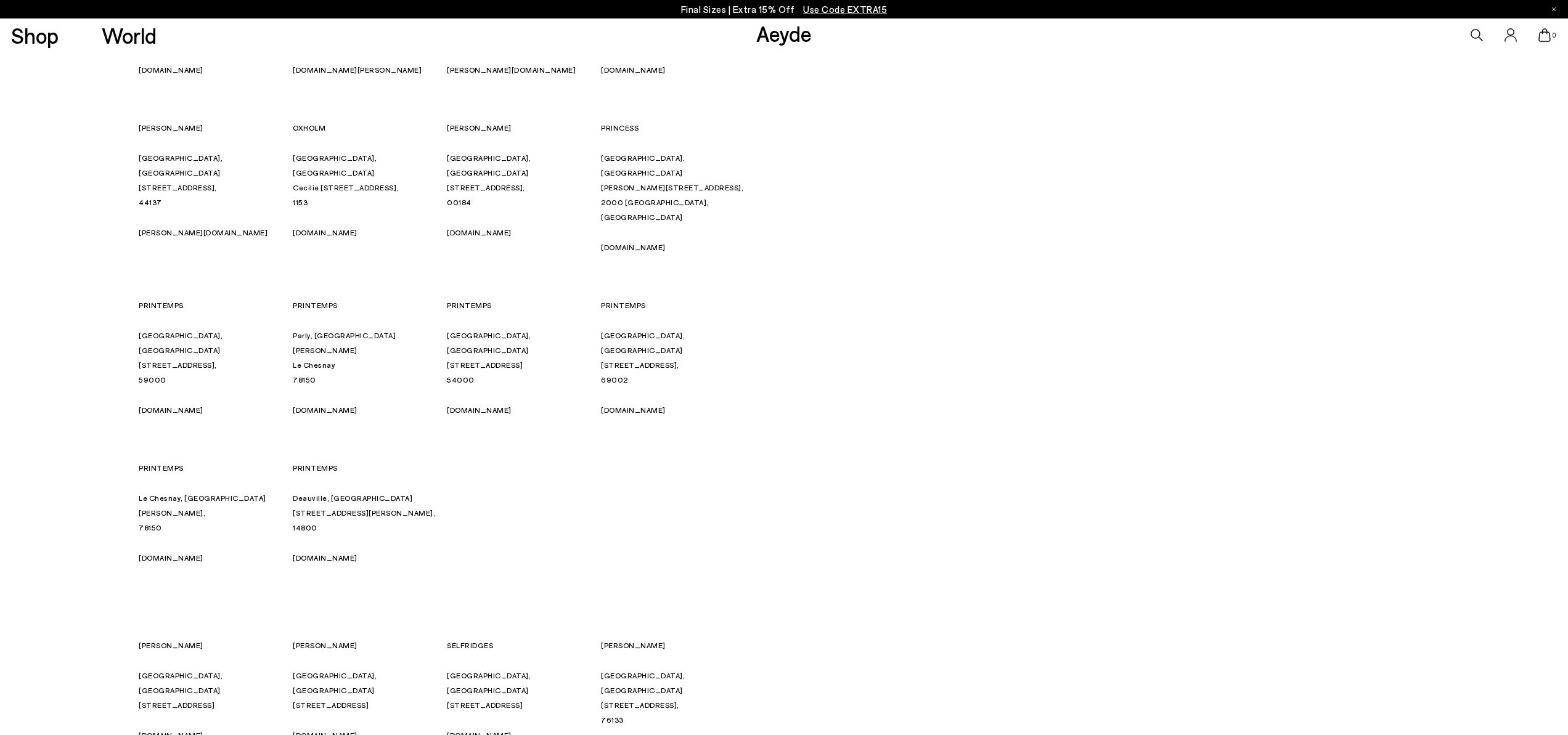
scroll to position [5455, 0]
